Goal: Transaction & Acquisition: Purchase product/service

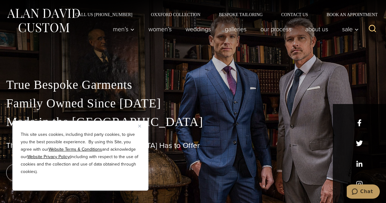
click at [140, 125] on img "Close" at bounding box center [139, 126] width 3 height 3
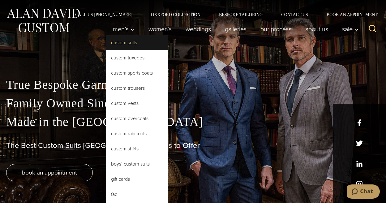
click at [118, 43] on link "Custom Suits" at bounding box center [137, 42] width 62 height 15
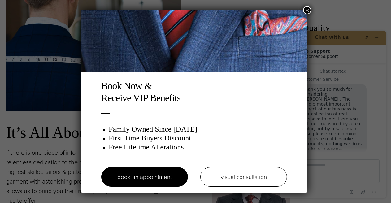
click at [311, 10] on button "×" at bounding box center [307, 10] width 8 height 8
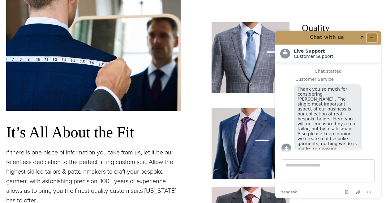
click at [370, 36] on icon "Minimize widget" at bounding box center [372, 38] width 4 height 4
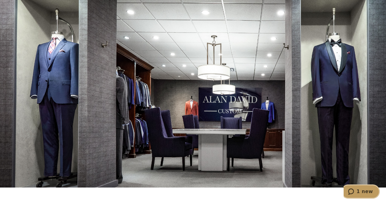
scroll to position [3063, 0]
